Goal: Information Seeking & Learning: Check status

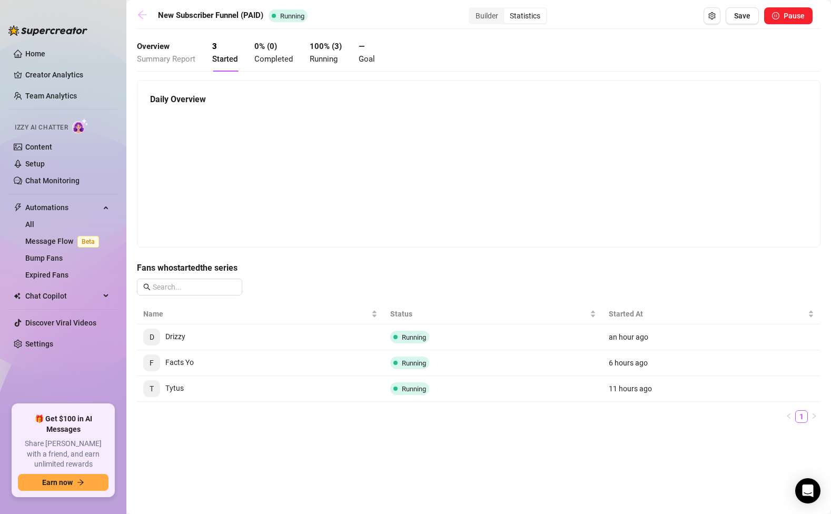
click at [144, 12] on icon "arrow-left" at bounding box center [142, 14] width 11 height 11
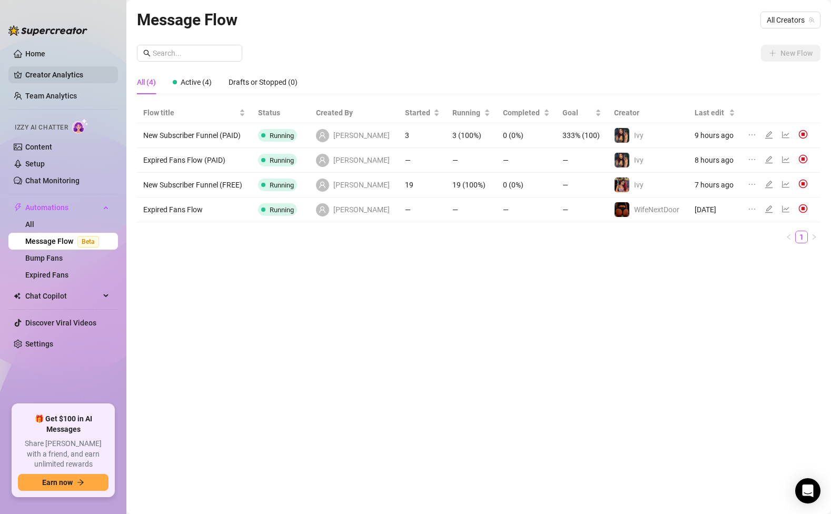
click at [61, 72] on link "Creator Analytics" at bounding box center [67, 74] width 84 height 17
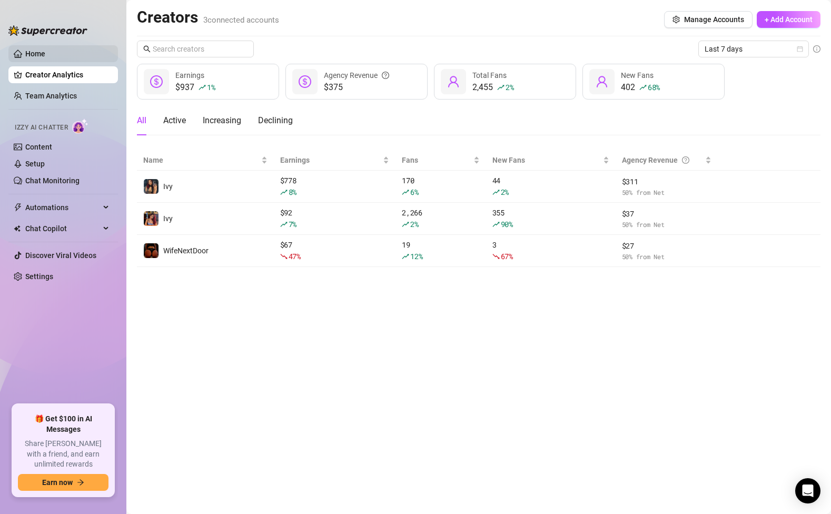
click at [44, 53] on link "Home" at bounding box center [35, 53] width 20 height 8
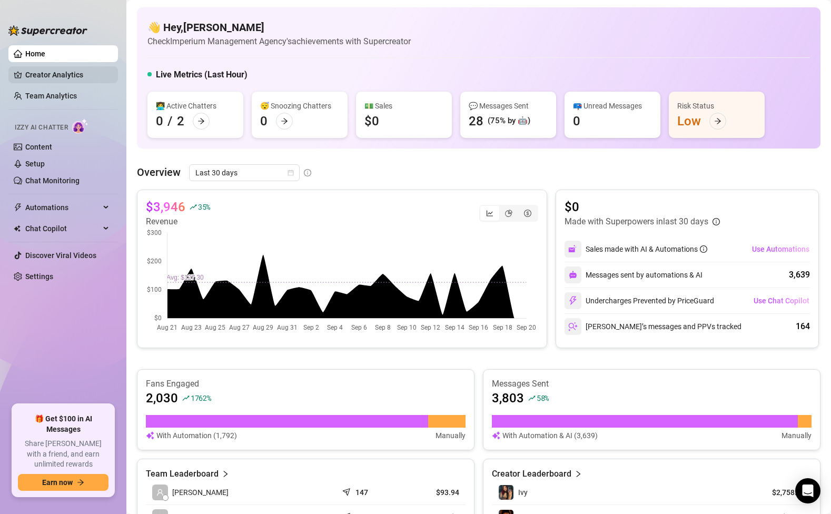
click at [65, 71] on link "Creator Analytics" at bounding box center [67, 74] width 84 height 17
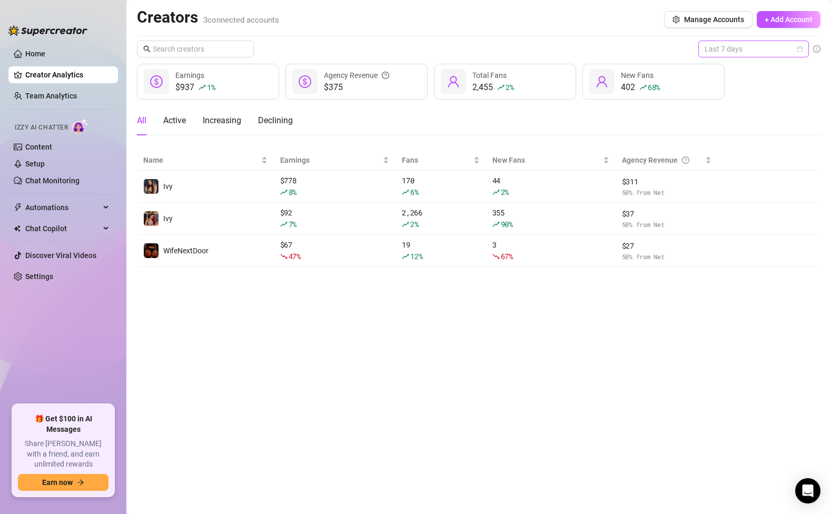
click at [741, 54] on span "Last 7 days" at bounding box center [753, 49] width 98 height 16
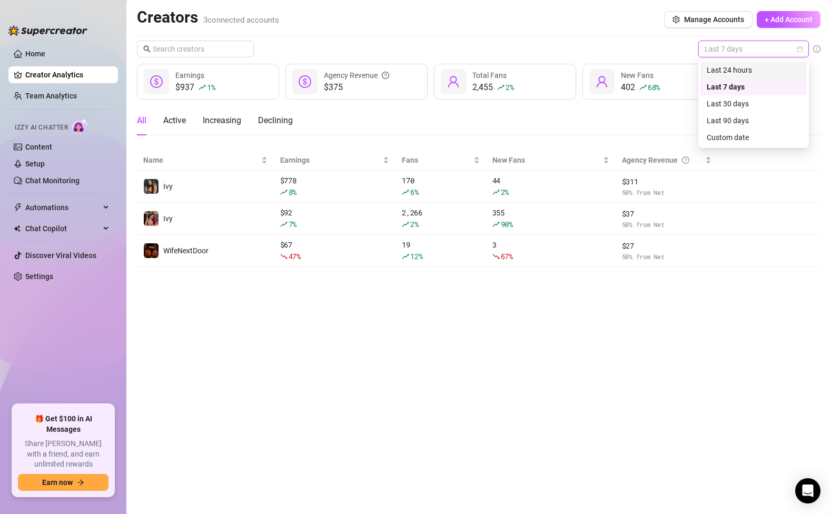
click at [728, 68] on div "Last 24 hours" at bounding box center [754, 70] width 94 height 12
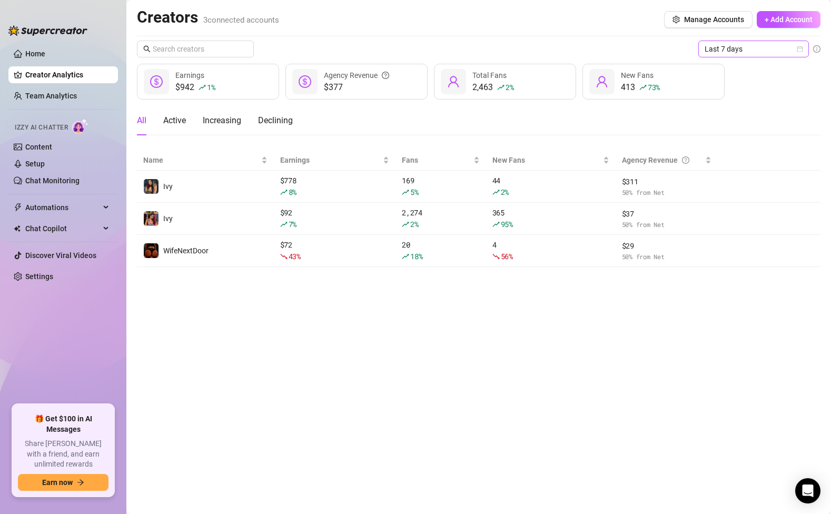
click at [739, 41] on span "Last 7 days" at bounding box center [753, 49] width 98 height 16
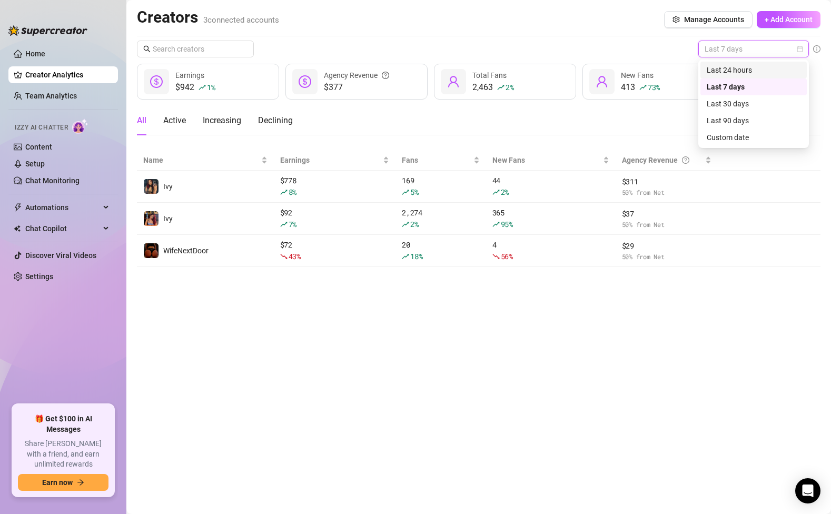
click at [734, 71] on div "Last 24 hours" at bounding box center [754, 70] width 94 height 12
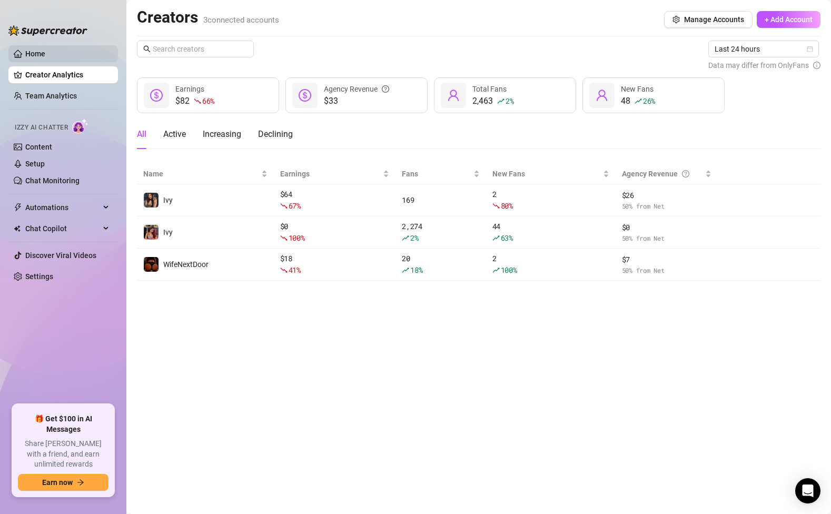
click at [38, 58] on link "Home" at bounding box center [35, 53] width 20 height 8
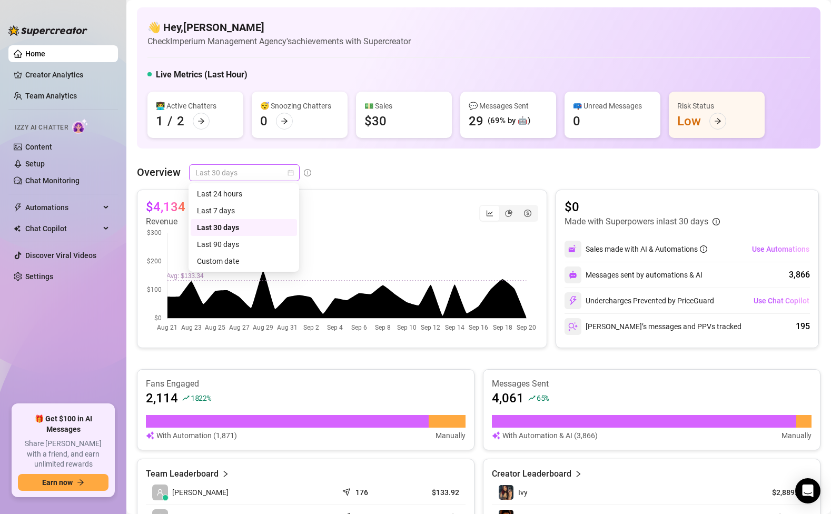
click at [237, 175] on span "Last 30 days" at bounding box center [244, 173] width 98 height 16
click at [230, 192] on div "Last 24 hours" at bounding box center [244, 194] width 94 height 12
